Goal: Check status

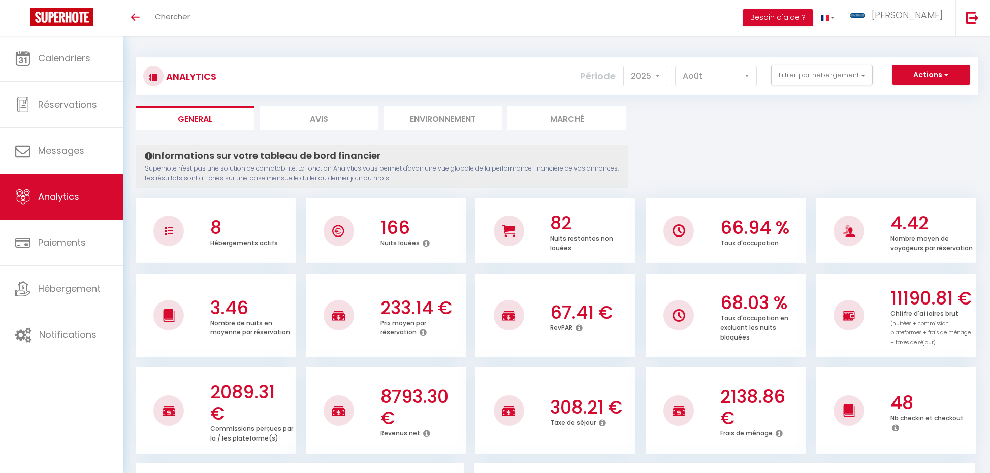
select select "2025"
select select "8"
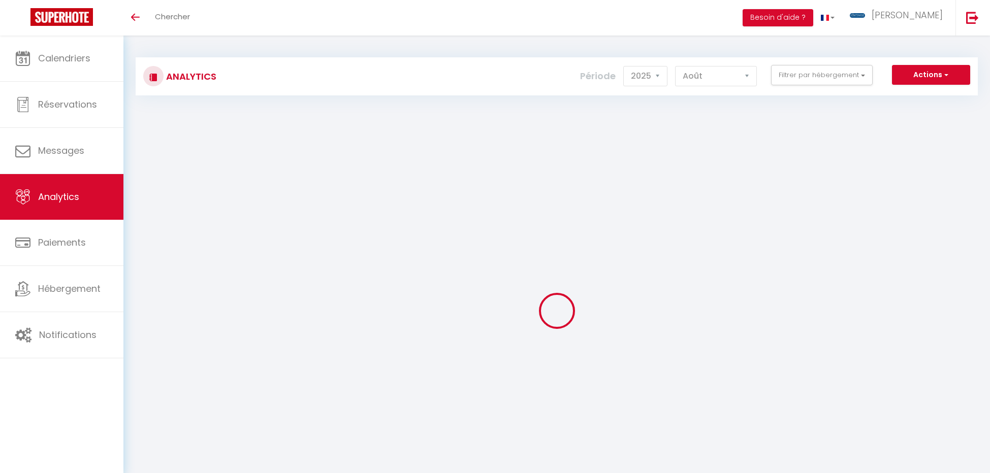
select select "2025"
select select "8"
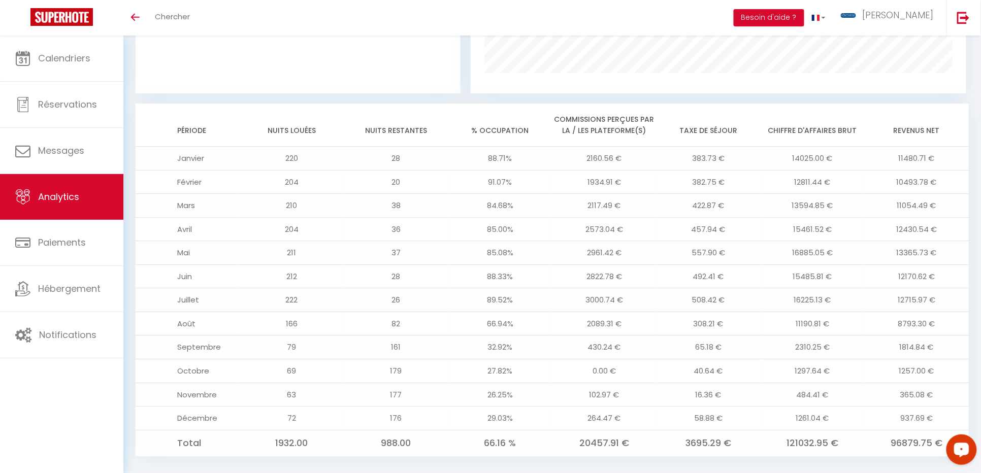
scroll to position [1047, 0]
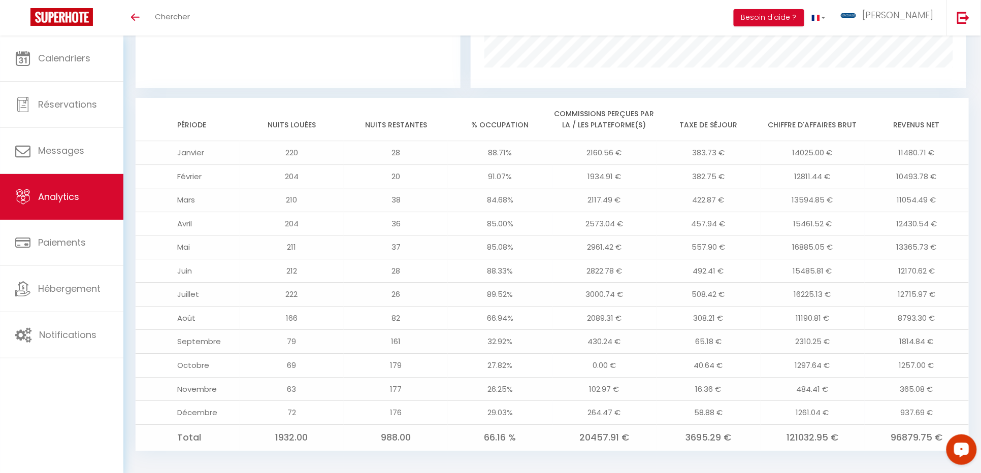
click at [801, 330] on td "11190.81 €" at bounding box center [813, 318] width 104 height 24
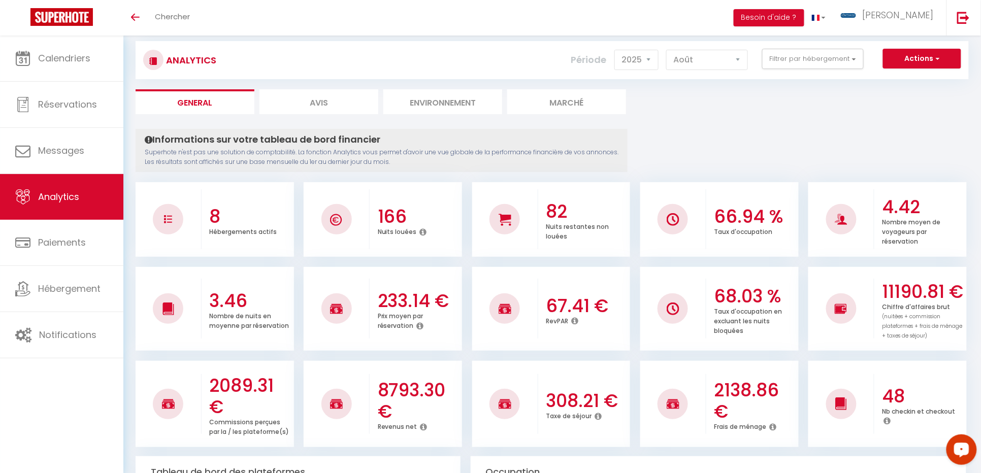
scroll to position [0, 0]
